Goal: Download file/media

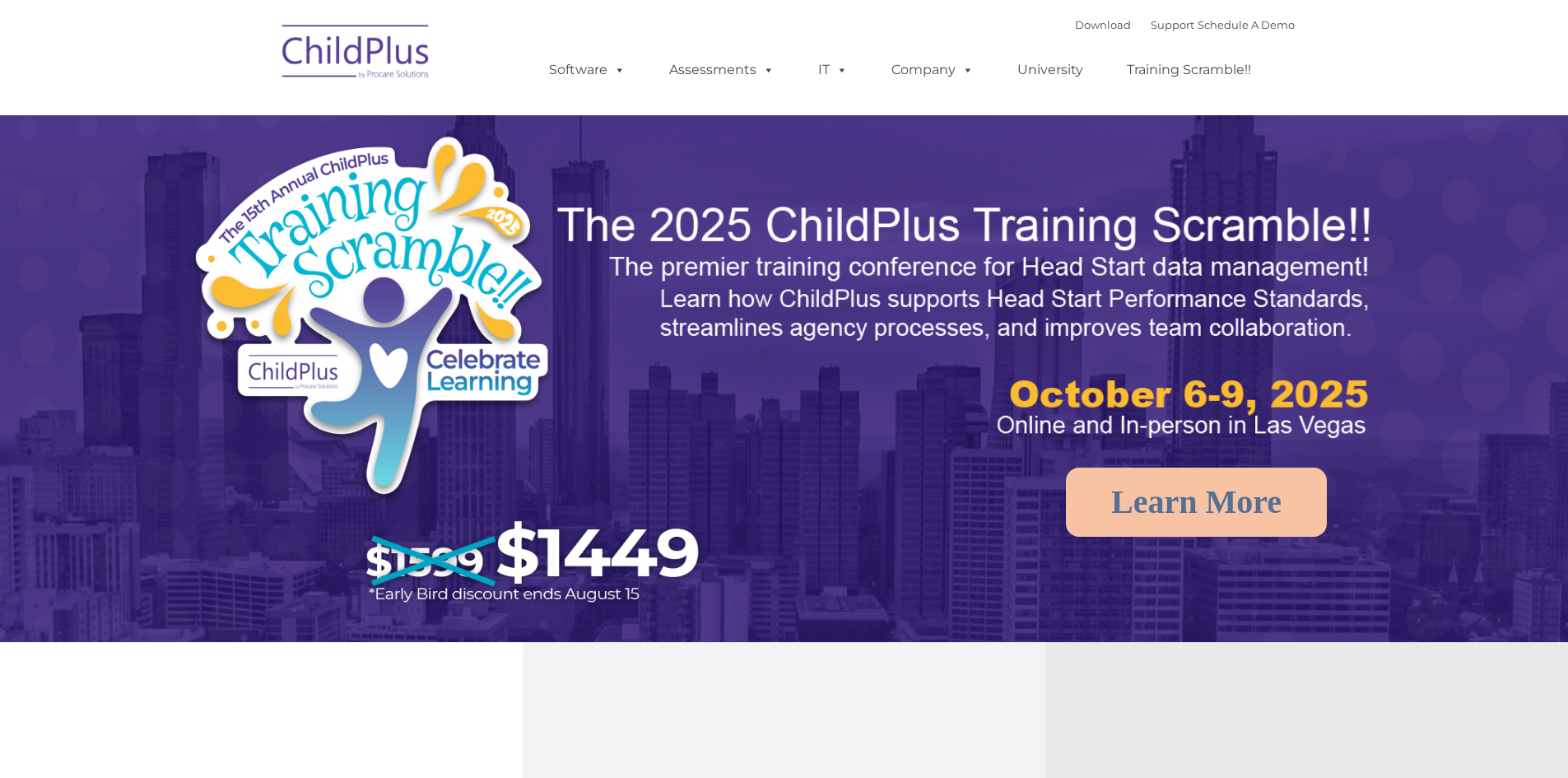
select select "MEDIUM"
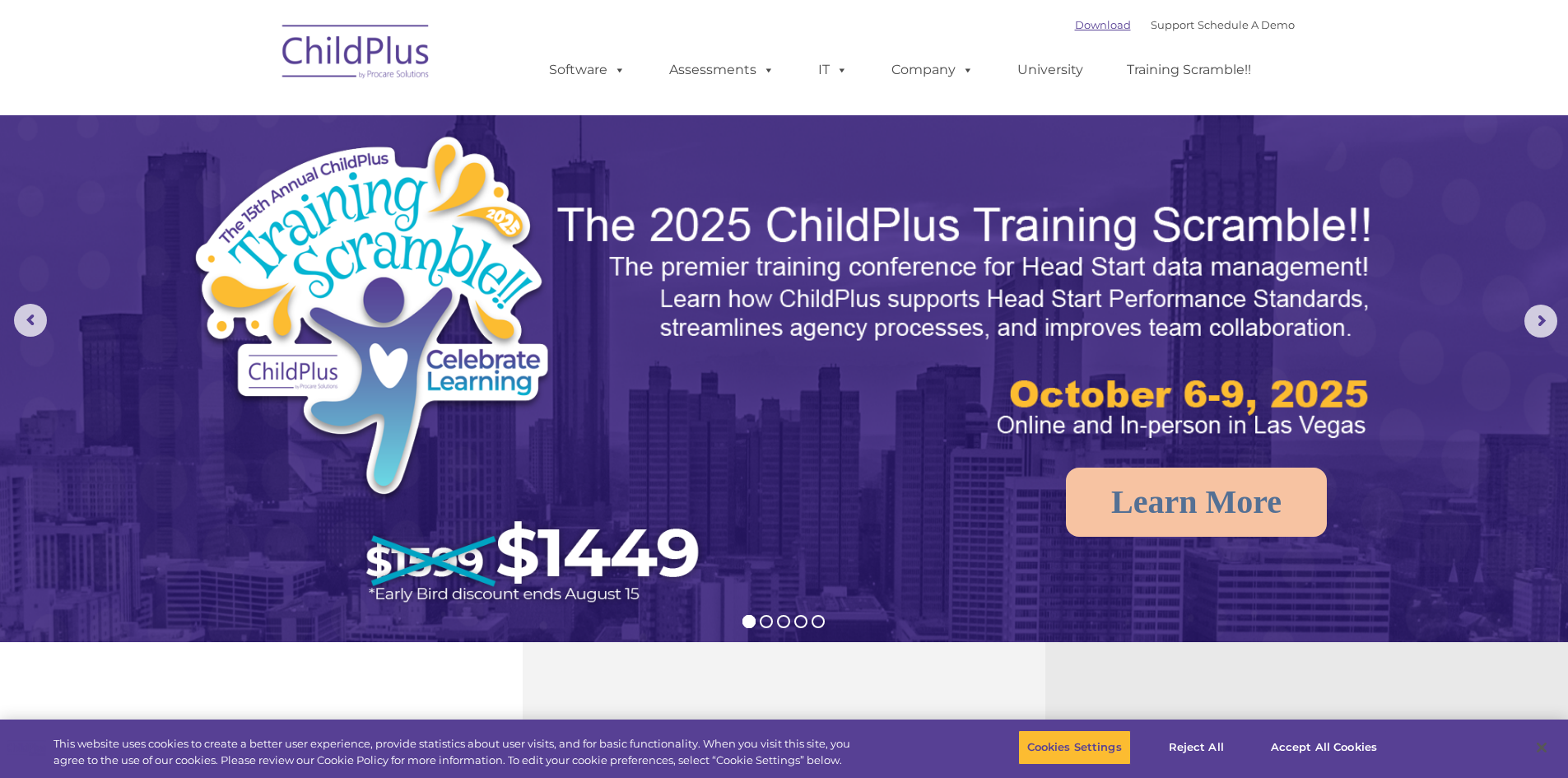
click at [1075, 21] on link "Download" at bounding box center [1103, 25] width 56 height 13
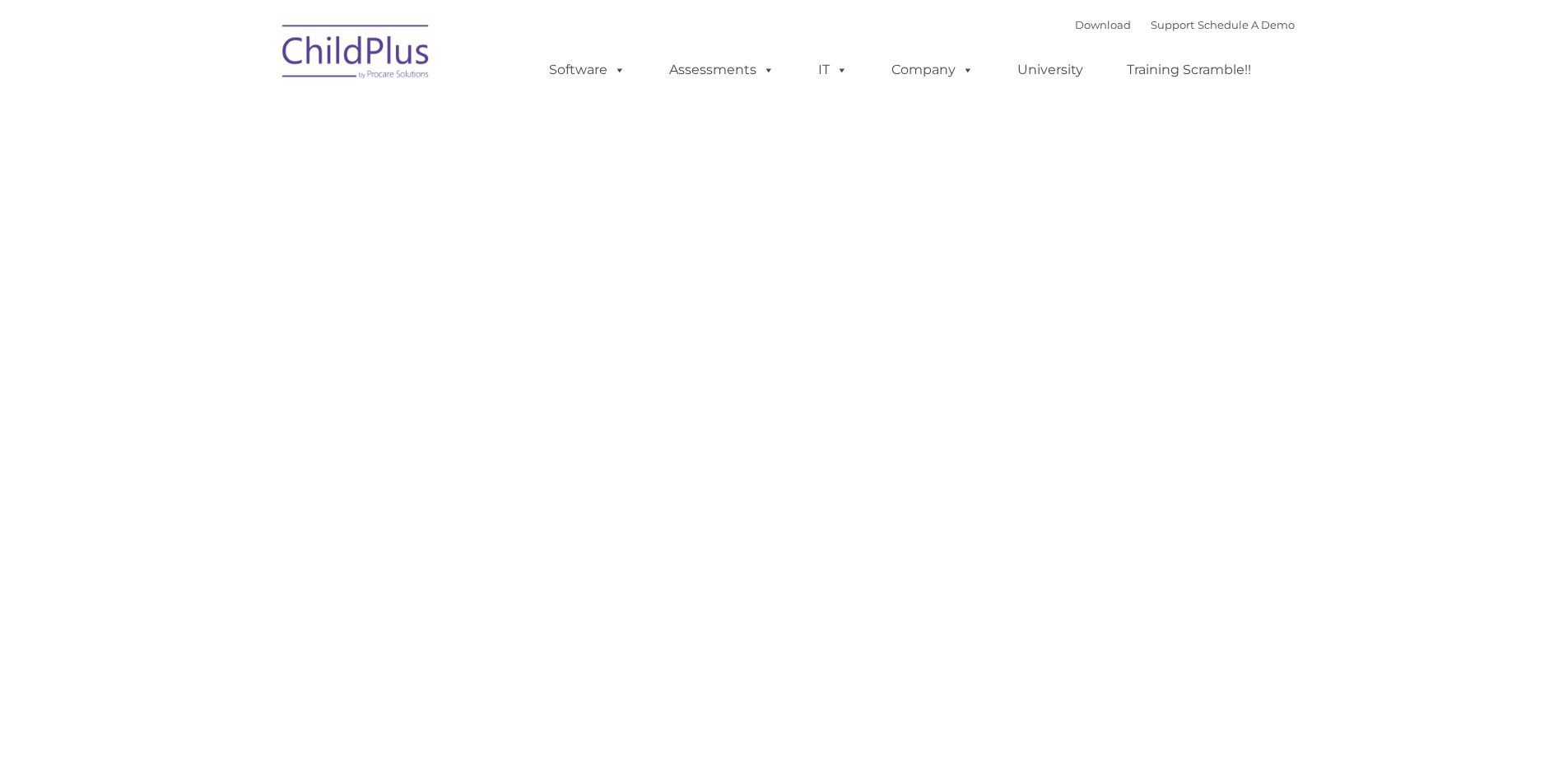
type input ""
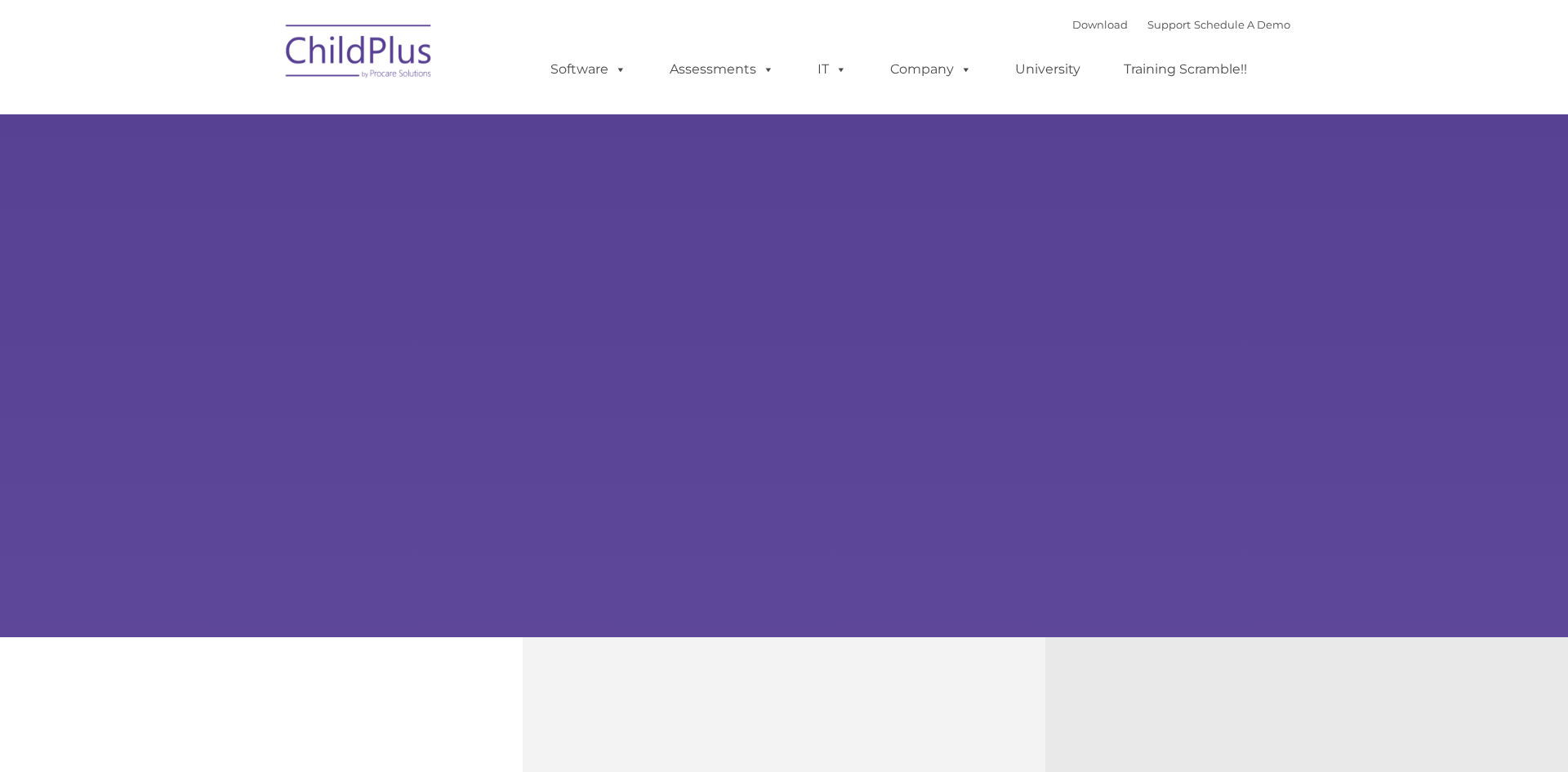
type input ""
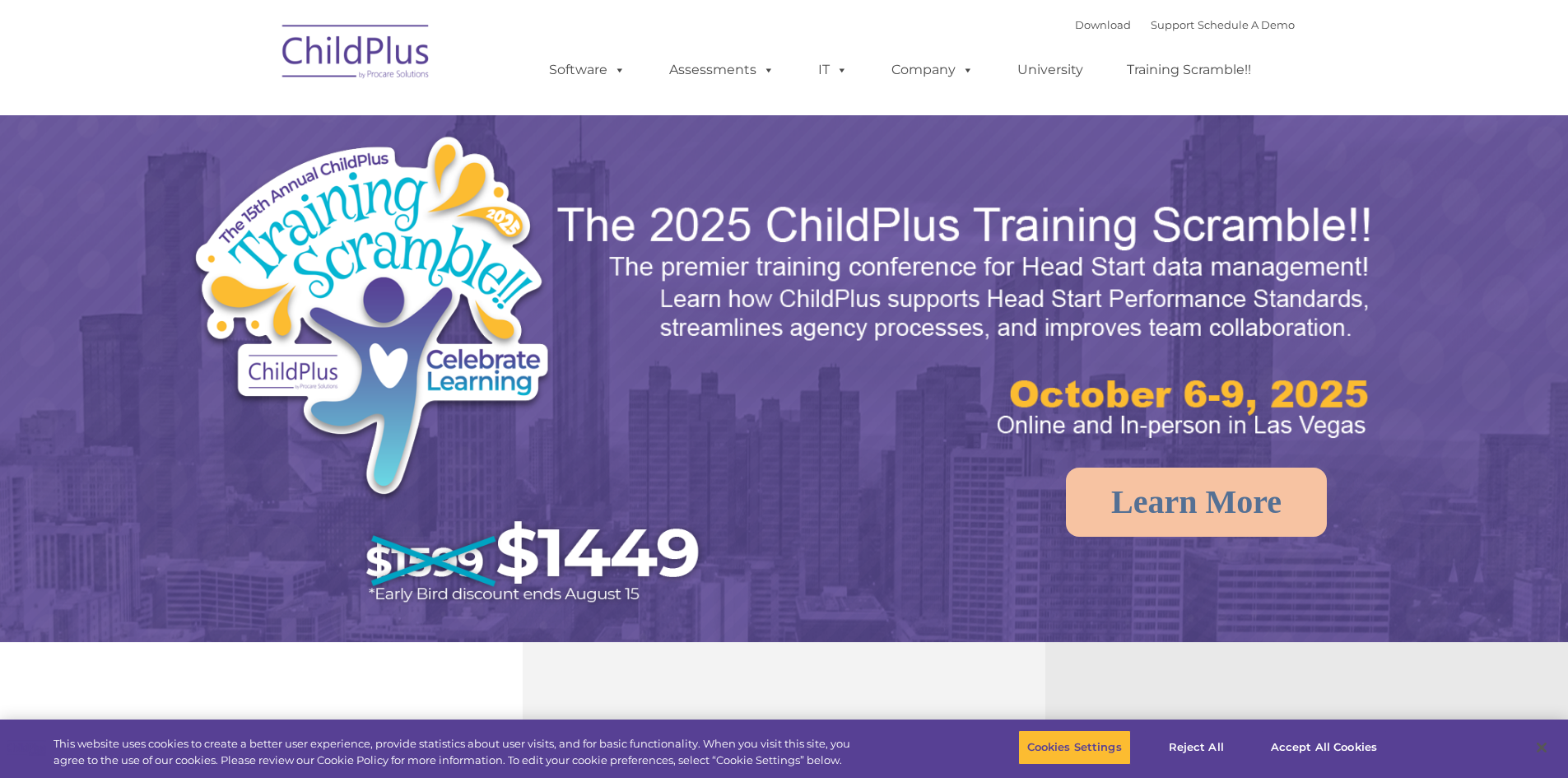
select select "MEDIUM"
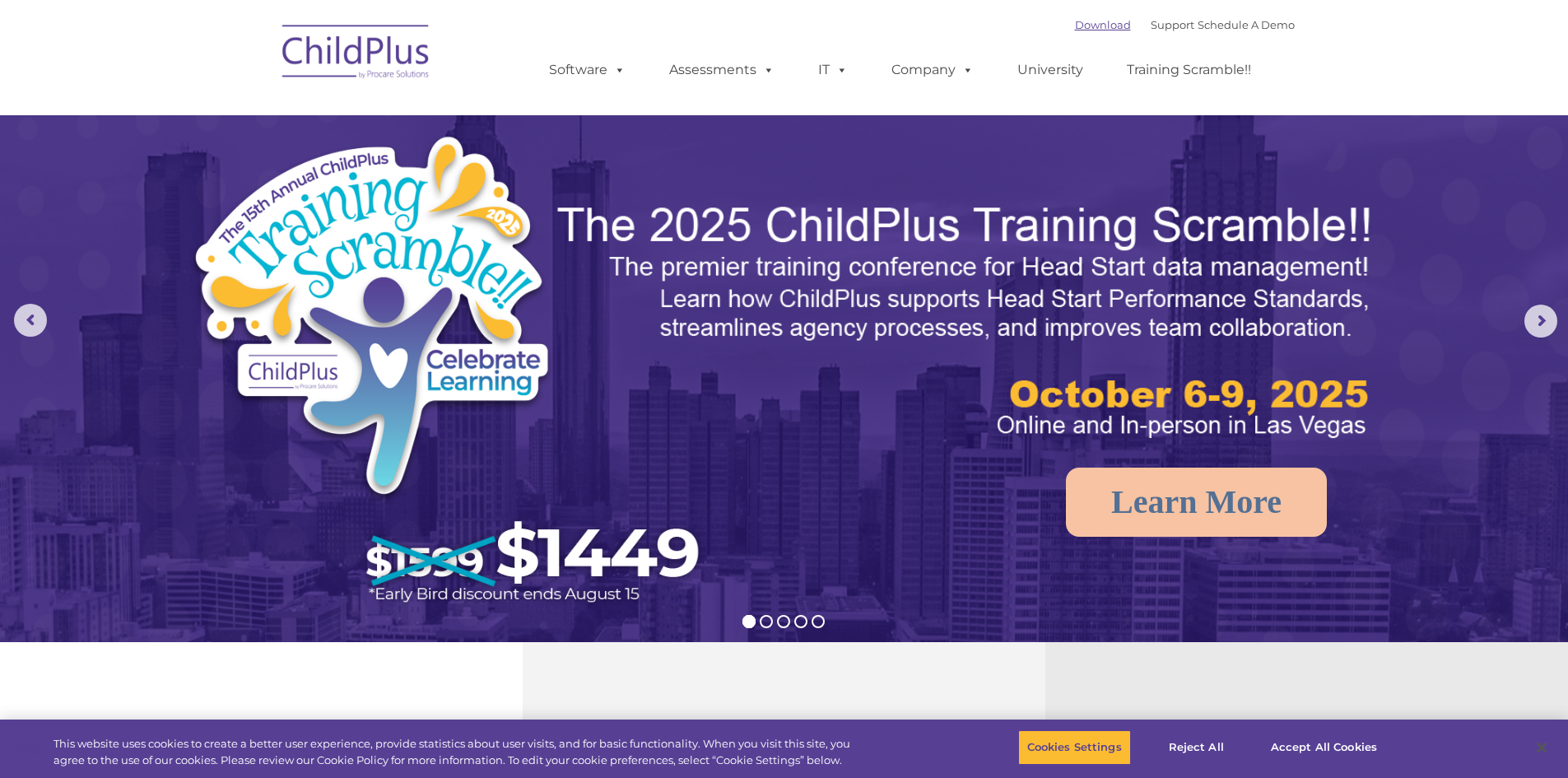
click at [1089, 24] on link "Download" at bounding box center [1103, 25] width 56 height 13
